Goal: Information Seeking & Learning: Learn about a topic

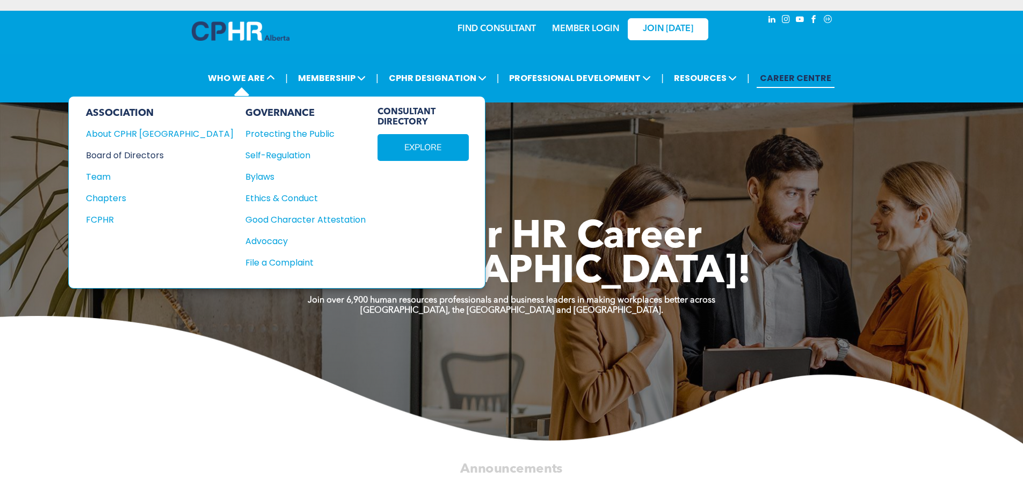
click at [132, 155] on div "Board of Directors" at bounding box center [152, 155] width 133 height 13
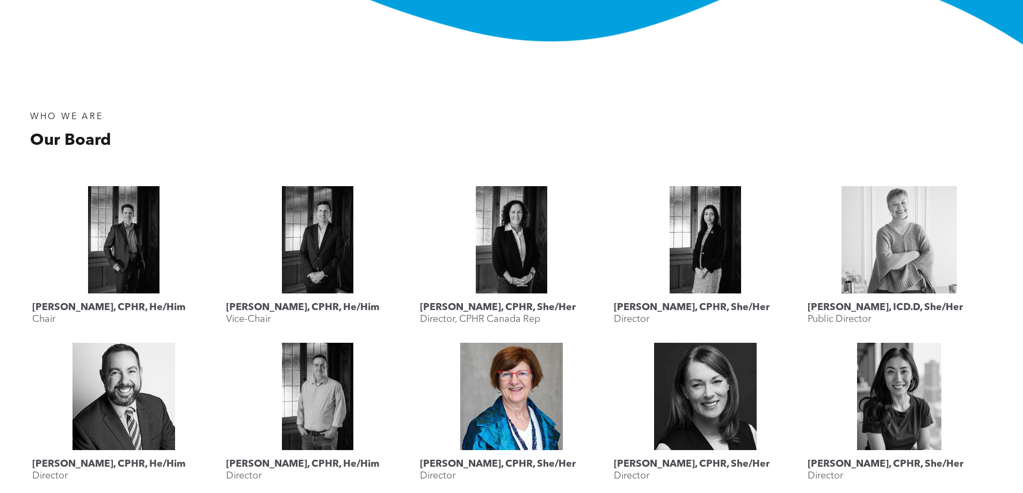
scroll to position [591, 0]
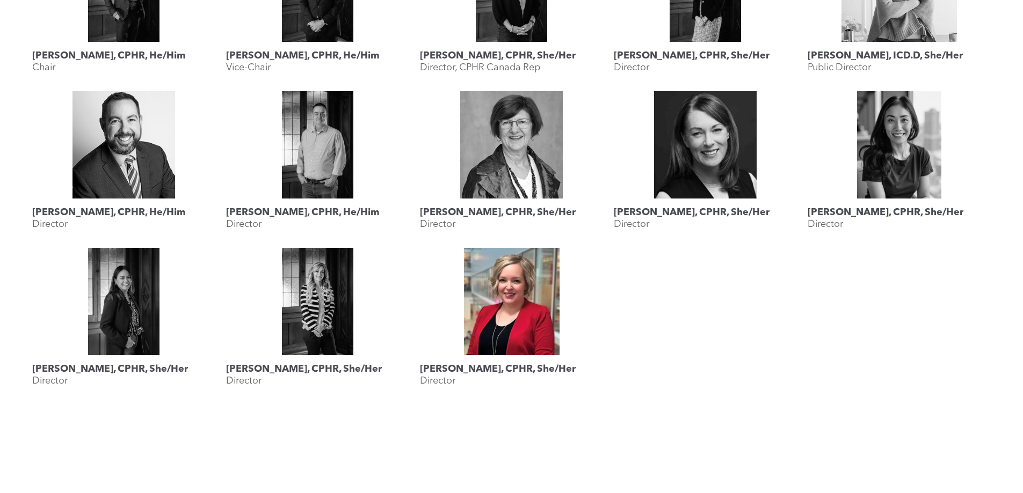
click at [547, 314] on link "Shauna Yohemas, CPHR, She/Her" at bounding box center [511, 301] width 183 height 107
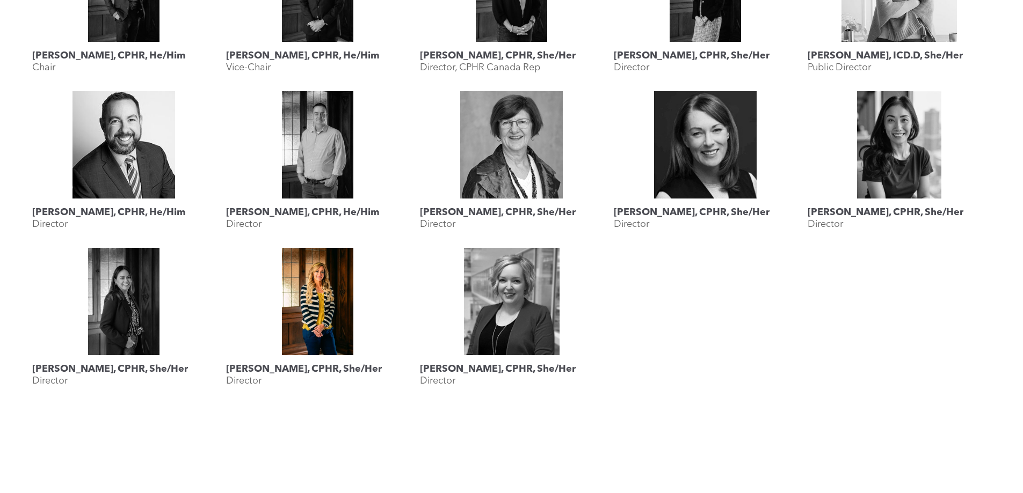
click at [302, 299] on link "Megan Vaughan, CPHR, She/Her" at bounding box center [317, 301] width 183 height 107
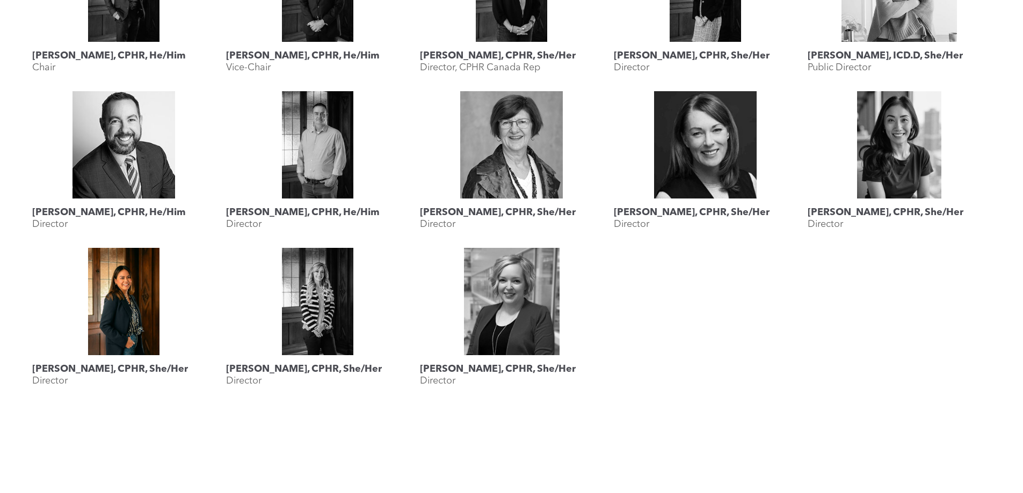
click at [144, 274] on link "Katherine Salucop, CPHR, She/Her" at bounding box center [123, 301] width 183 height 107
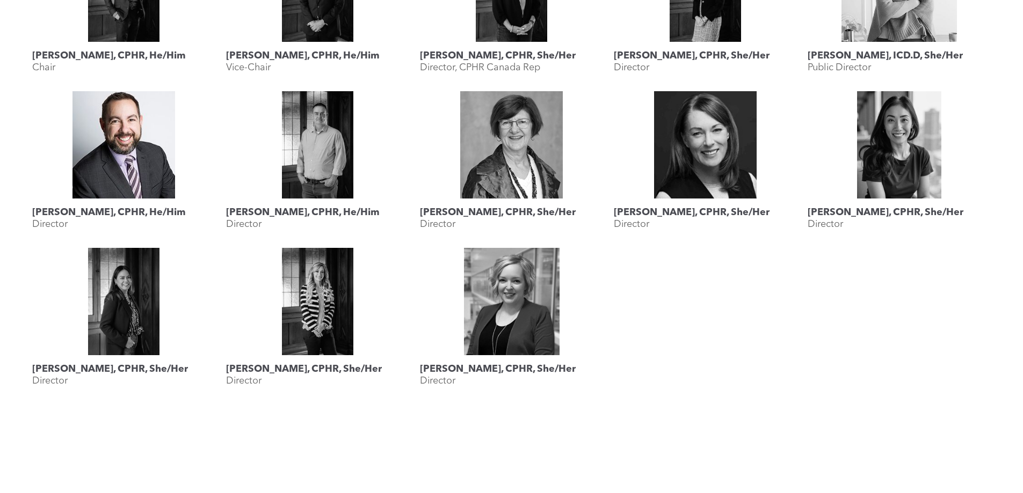
click at [156, 168] on link "Rob Caswell, CPHR, He/Him" at bounding box center [123, 144] width 183 height 107
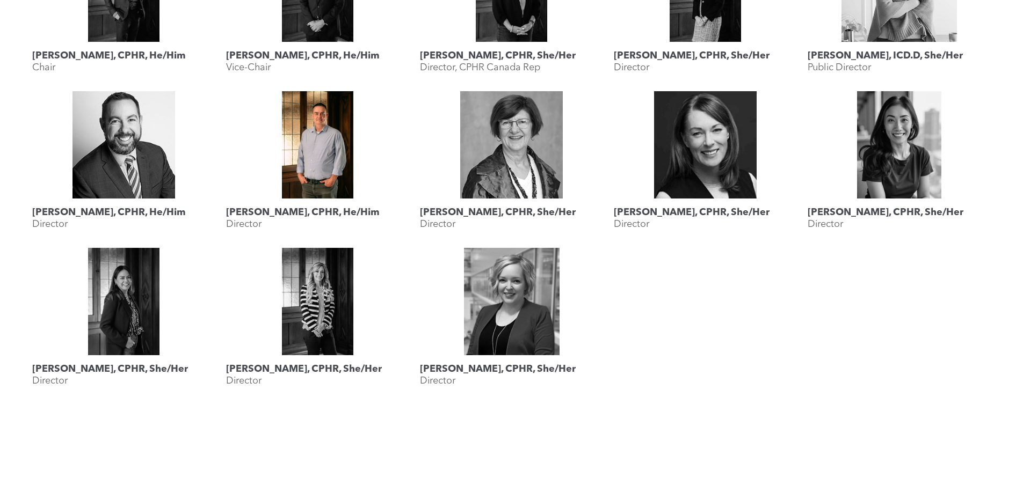
click at [306, 148] on link "Rob Dombowsky, CPHR, He/Him" at bounding box center [317, 144] width 183 height 107
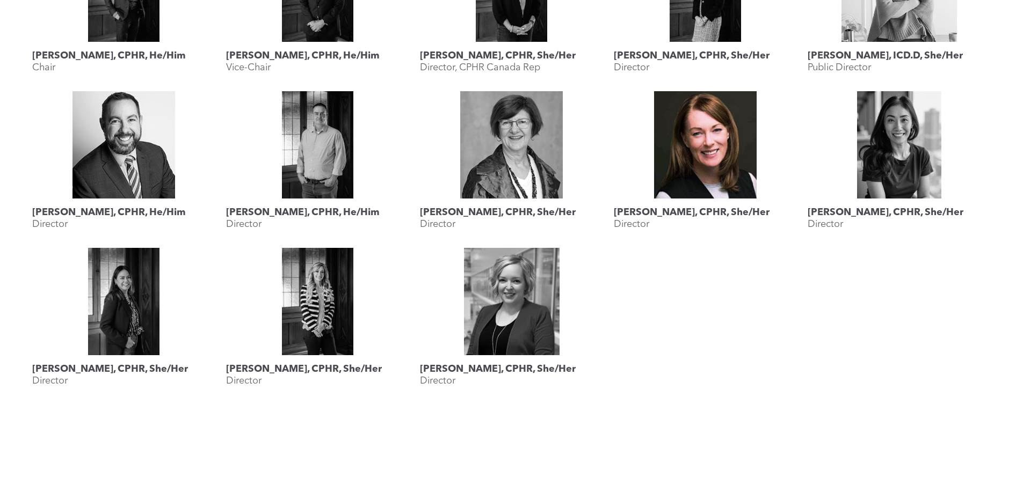
click at [696, 162] on link "Karen Krull, CPHR, She/Her" at bounding box center [705, 144] width 183 height 107
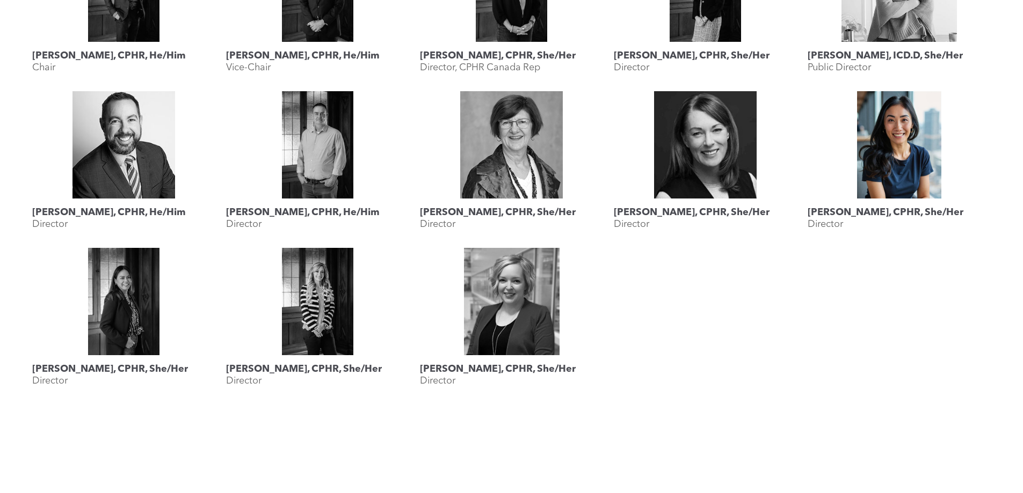
click at [886, 173] on link "Rebecca Lee, CPHR, She/Her" at bounding box center [899, 144] width 183 height 107
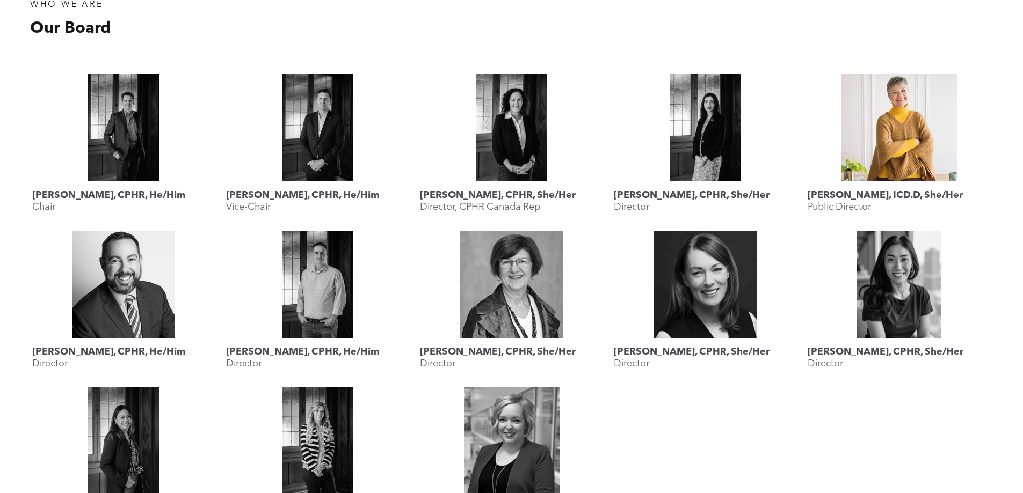
scroll to position [430, 0]
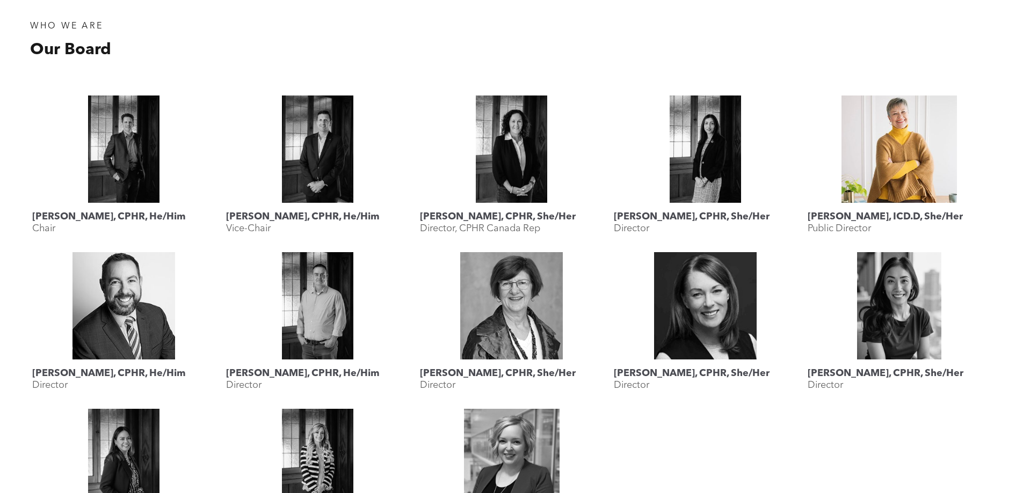
click at [898, 159] on link "Lyn Brown, ICD.D, She/Her" at bounding box center [899, 149] width 183 height 107
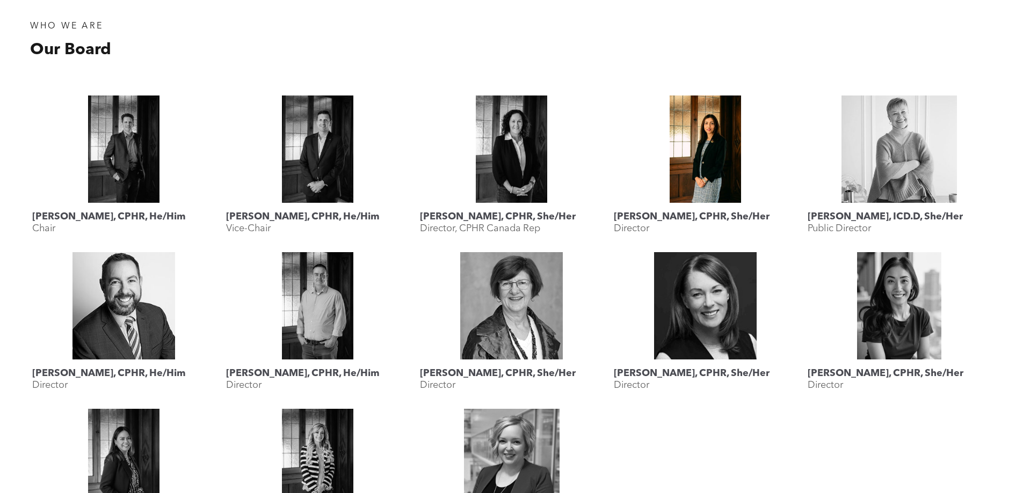
click at [674, 141] on link "Mahyar Alinejad, CPHR, She/Her" at bounding box center [705, 149] width 183 height 107
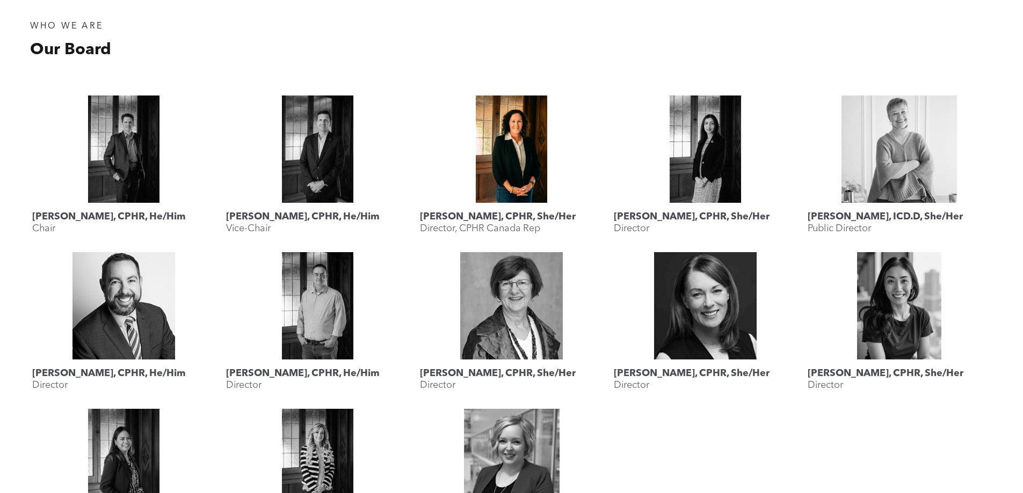
click at [508, 135] on link "Lisa Watson, CPHR, She/Her" at bounding box center [511, 149] width 183 height 107
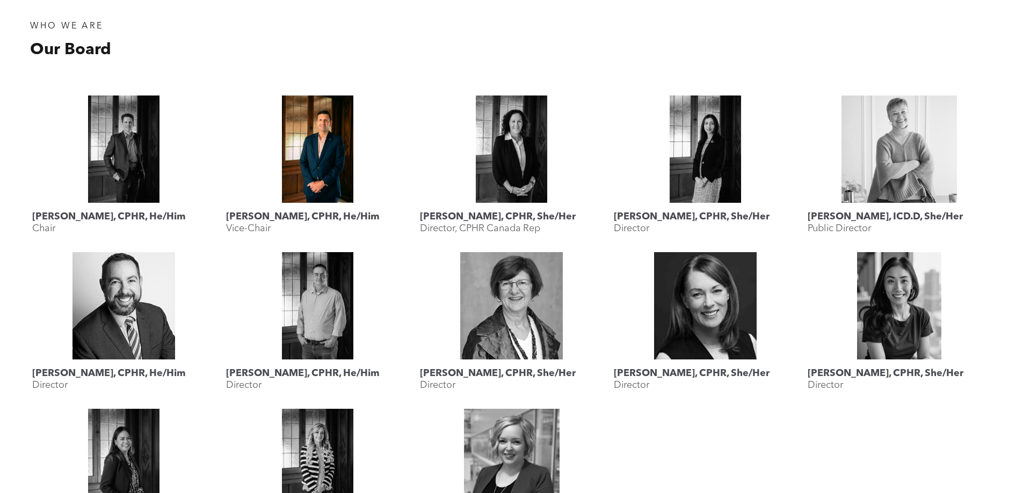
click at [335, 153] on link "Jesse Grieder, CPHR, He/Him" at bounding box center [317, 149] width 183 height 107
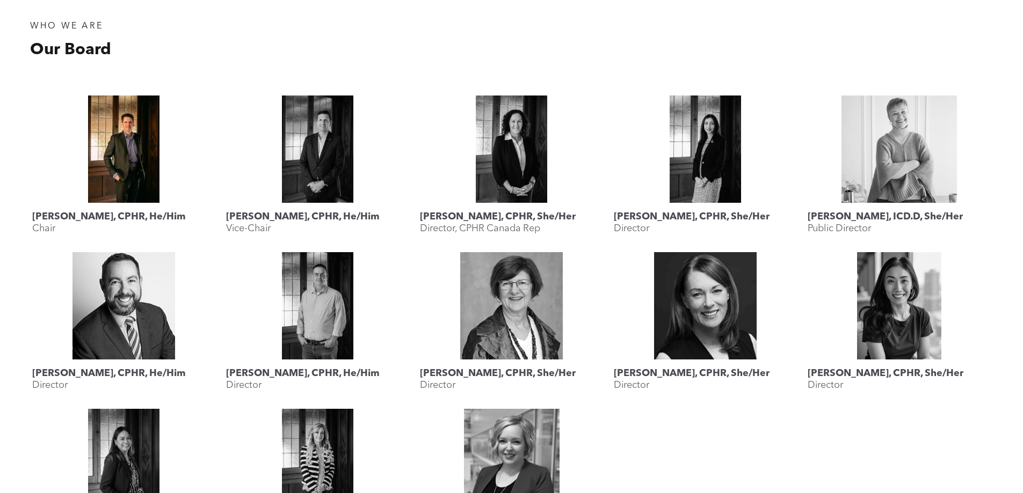
click at [120, 134] on link "Geordie MacPherson, CPHR, He/Him" at bounding box center [123, 149] width 183 height 107
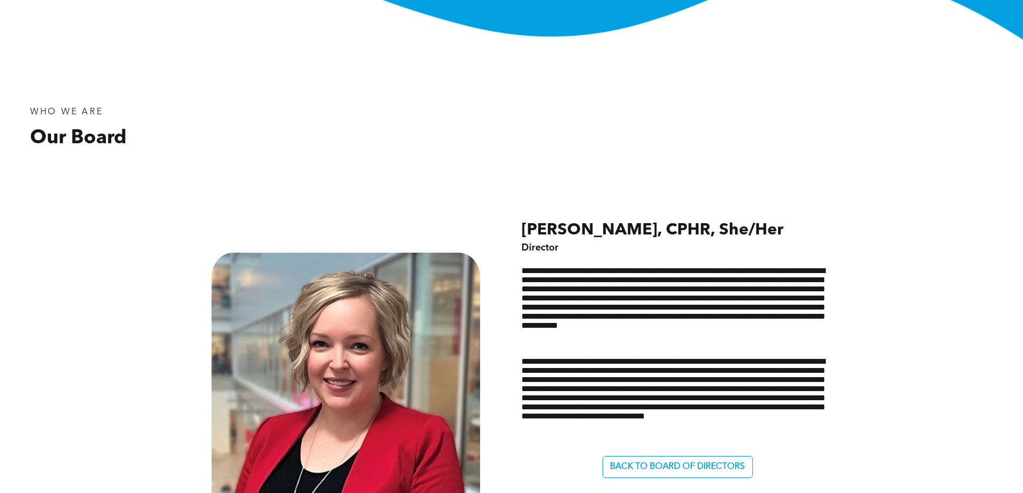
scroll to position [430, 0]
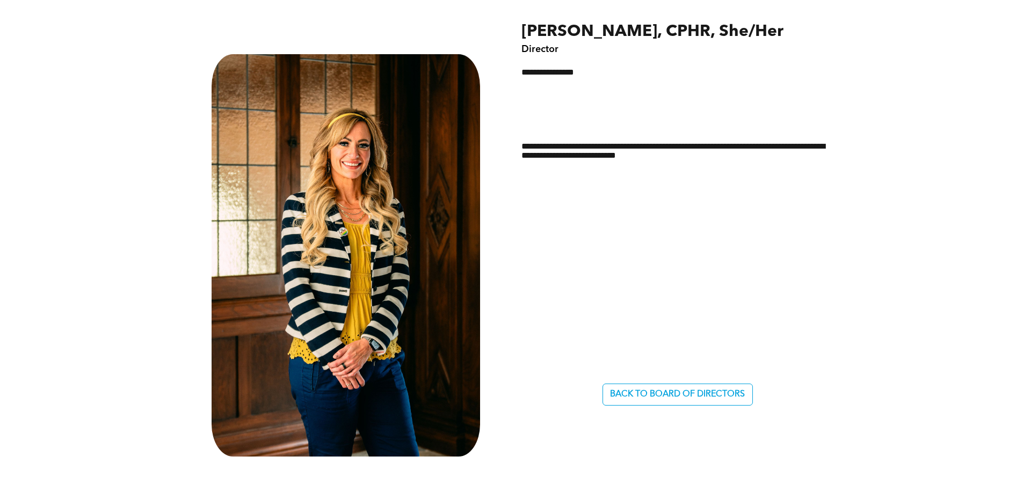
scroll to position [591, 0]
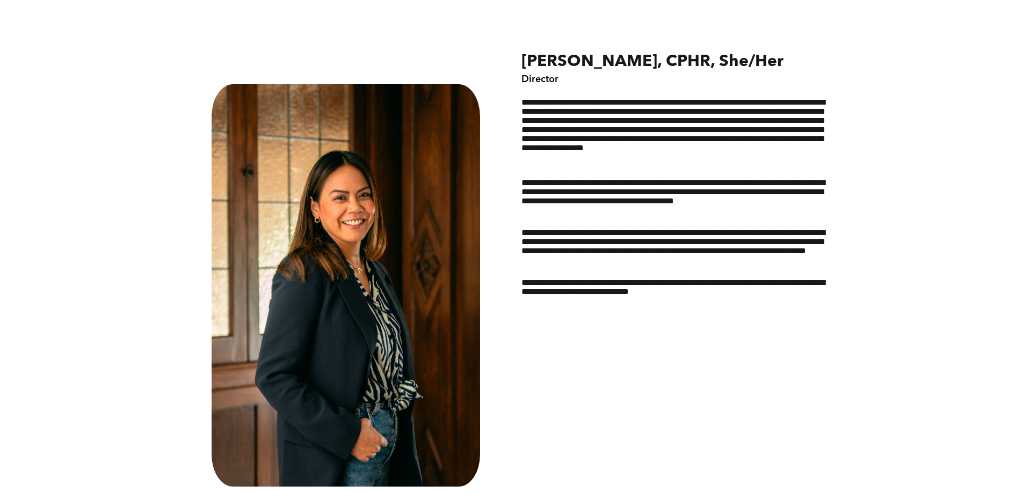
scroll to position [537, 0]
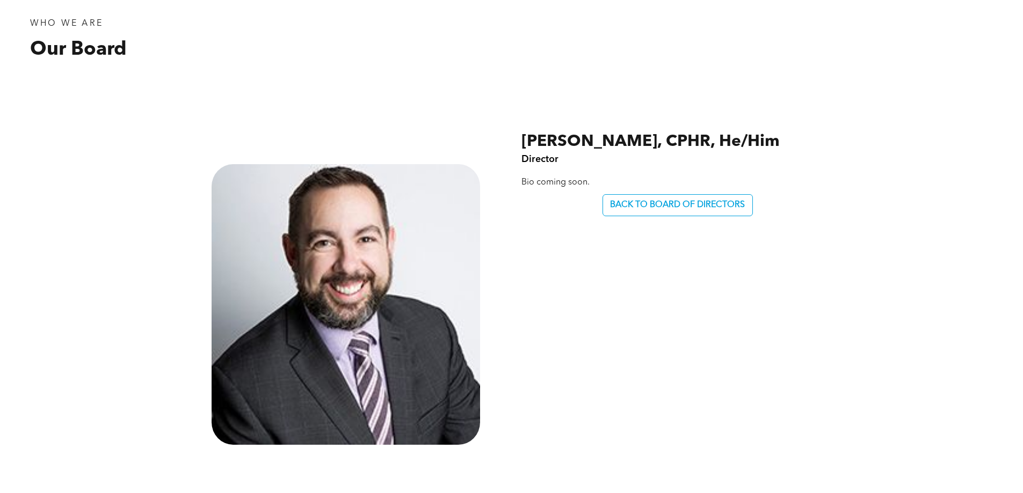
scroll to position [430, 0]
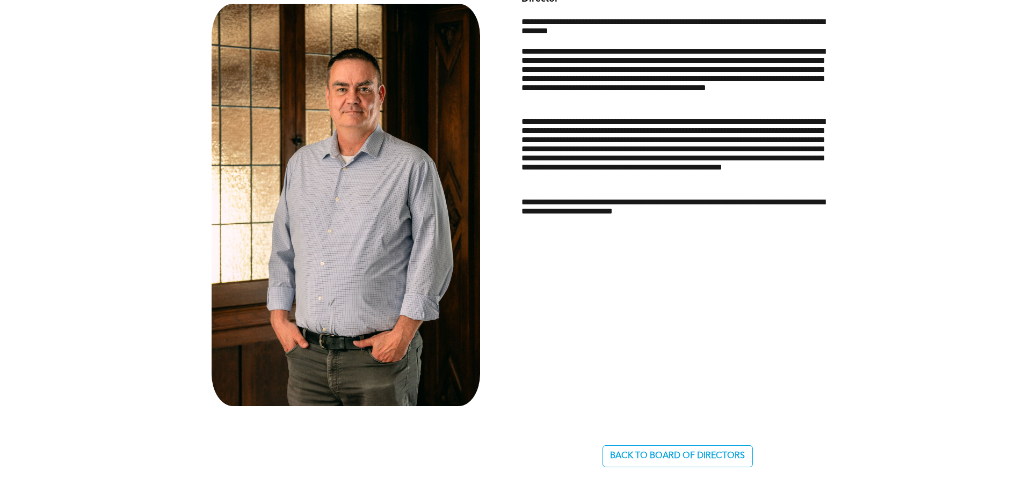
scroll to position [591, 0]
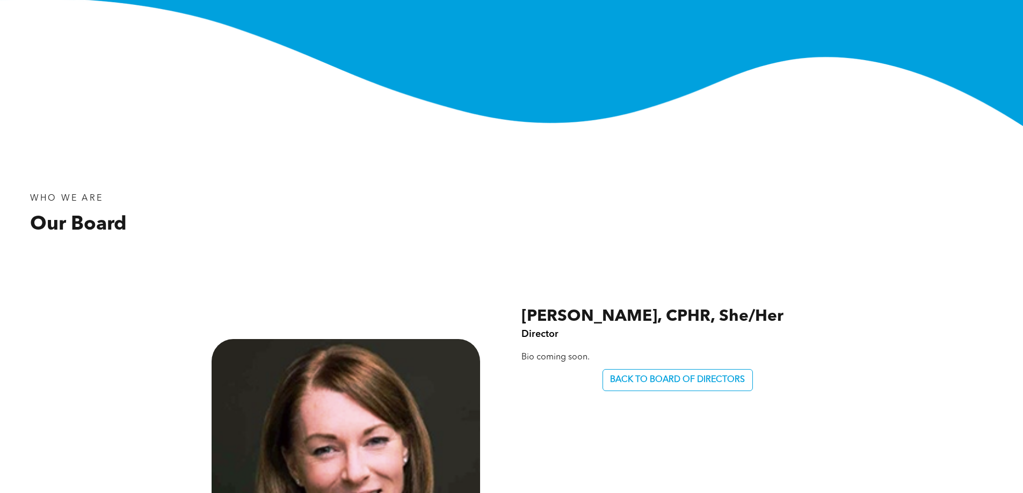
scroll to position [268, 0]
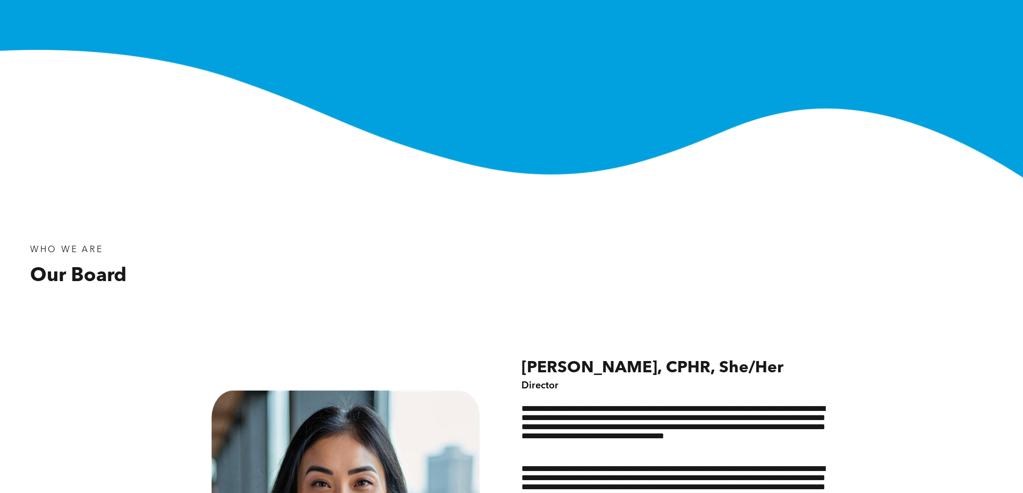
scroll to position [322, 0]
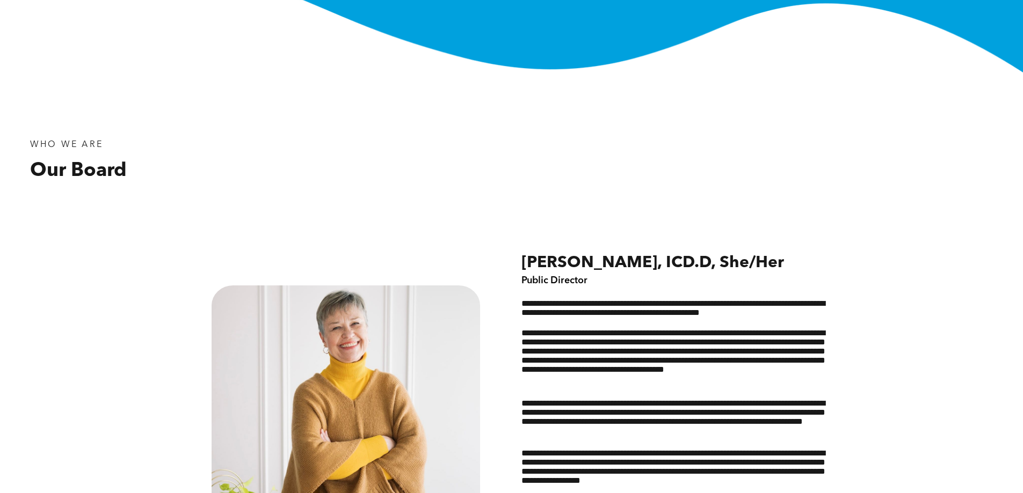
scroll to position [430, 0]
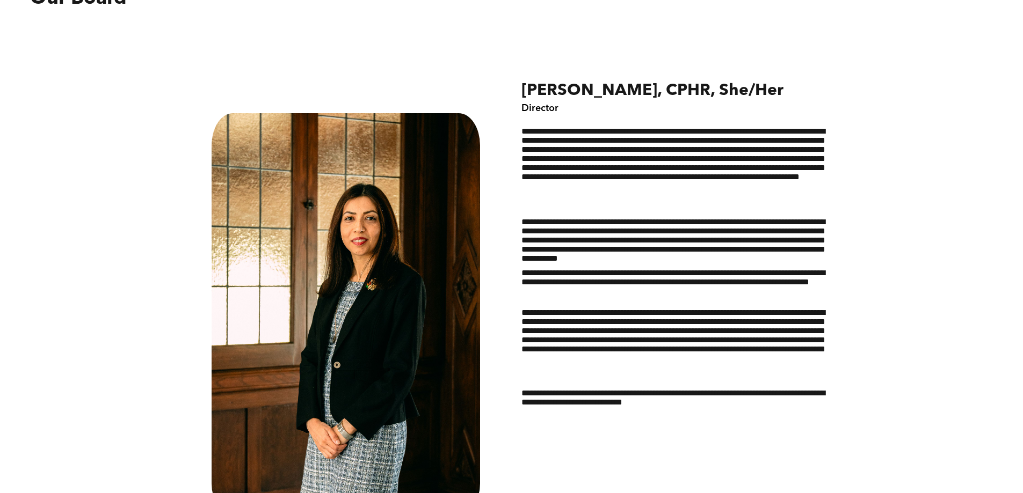
scroll to position [483, 0]
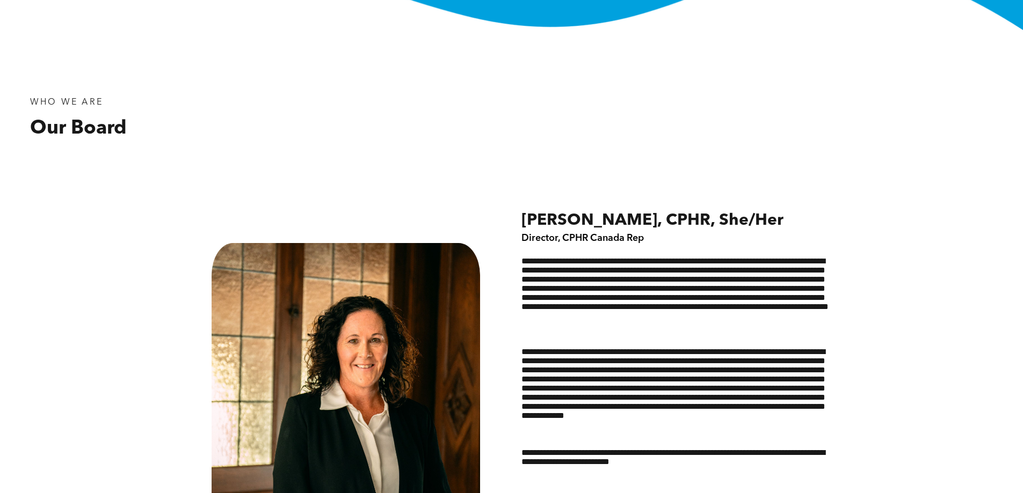
scroll to position [376, 0]
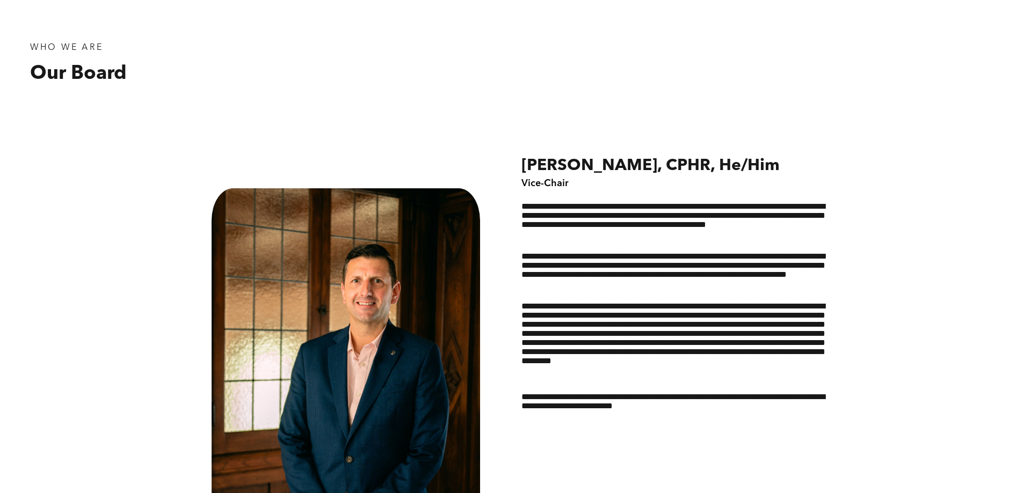
scroll to position [430, 0]
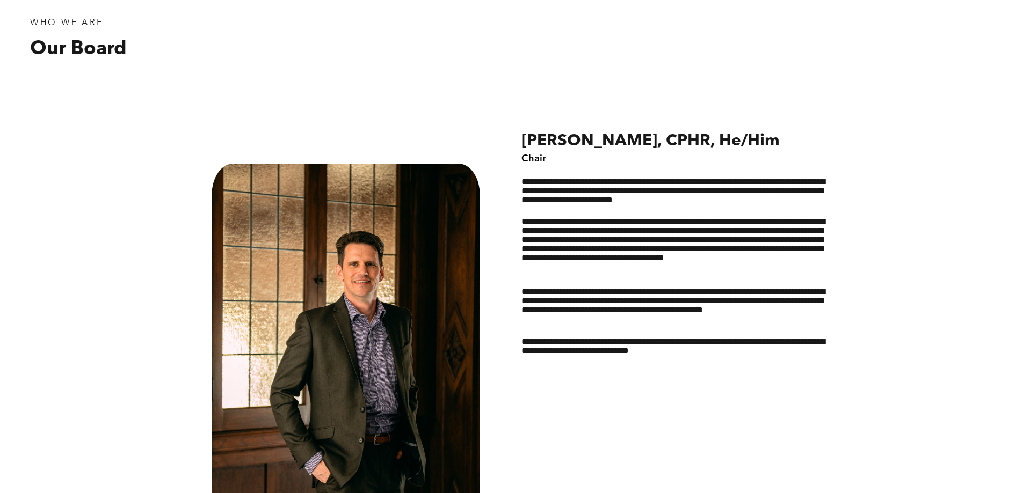
scroll to position [591, 0]
